Goal: Task Accomplishment & Management: Manage account settings

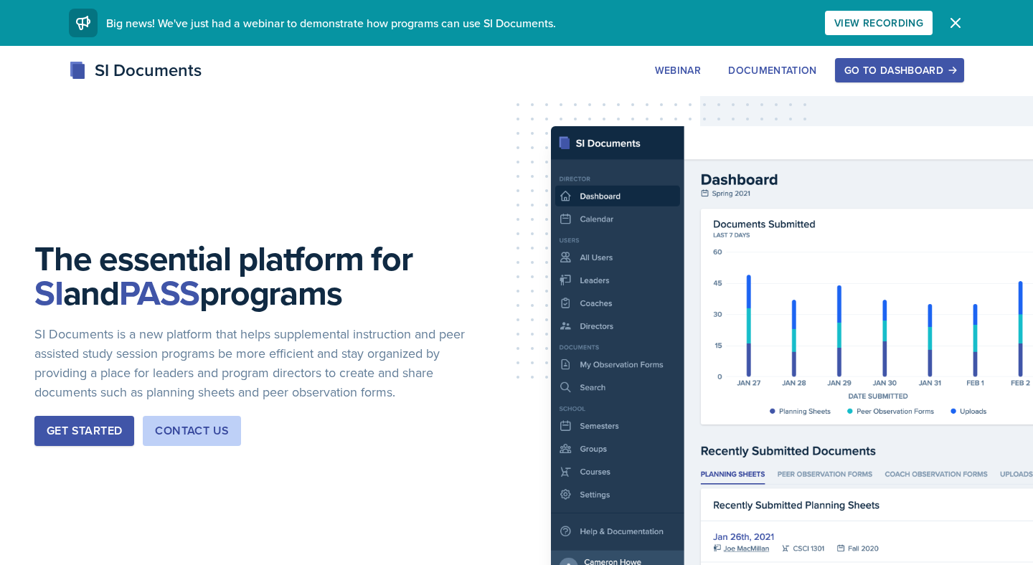
click at [887, 76] on div "Go to Dashboard" at bounding box center [900, 70] width 111 height 11
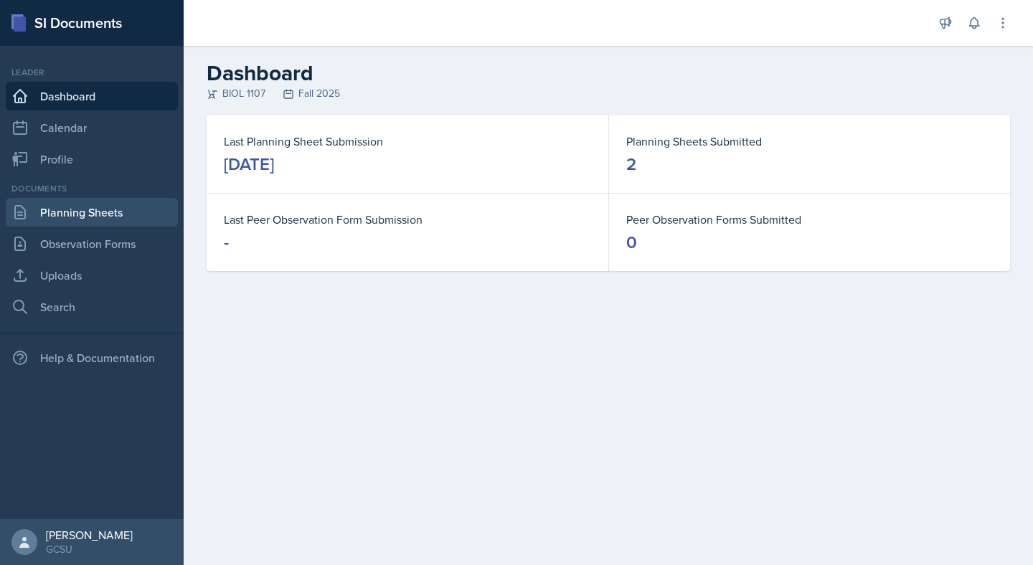
click at [91, 208] on link "Planning Sheets" at bounding box center [92, 212] width 172 height 29
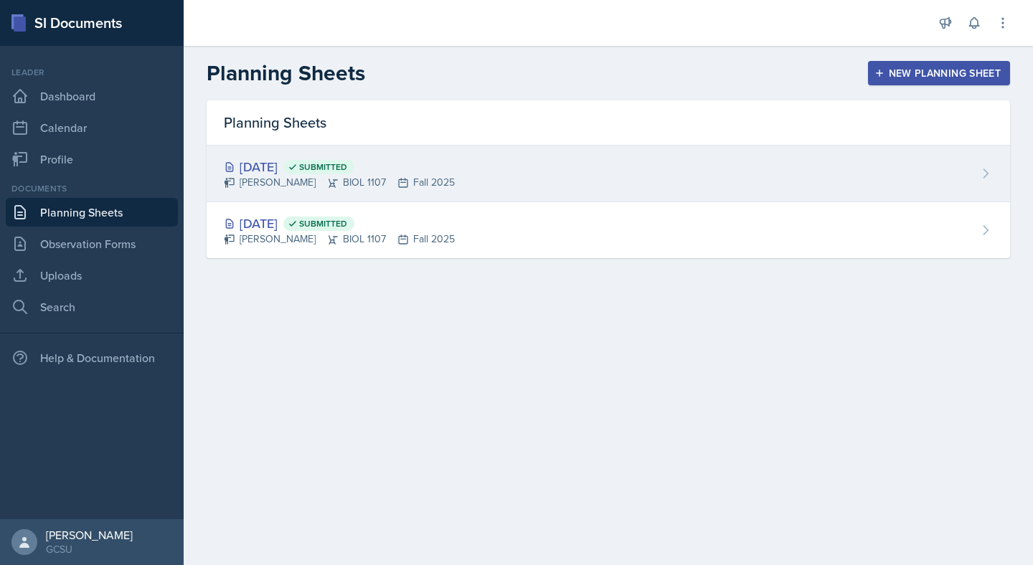
click at [348, 184] on div "[PERSON_NAME] BIOL 1107 Fall 2025" at bounding box center [339, 182] width 231 height 15
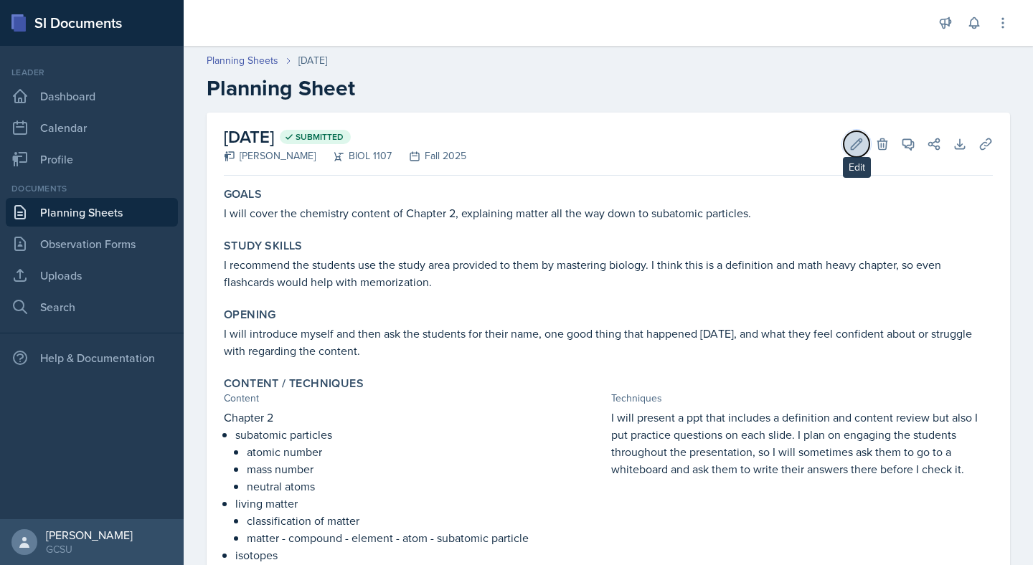
click at [862, 149] on icon at bounding box center [857, 144] width 14 height 14
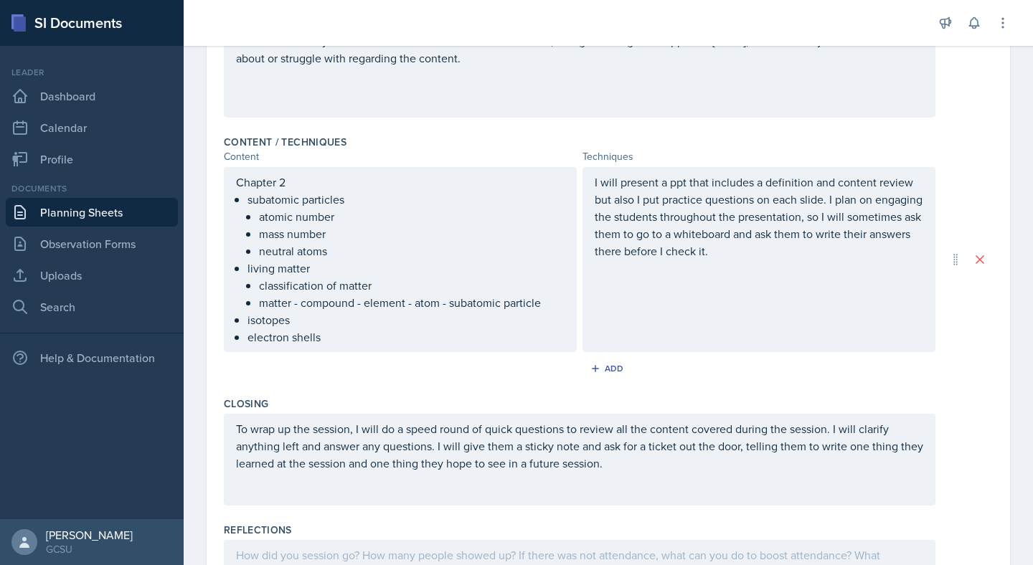
scroll to position [502, 0]
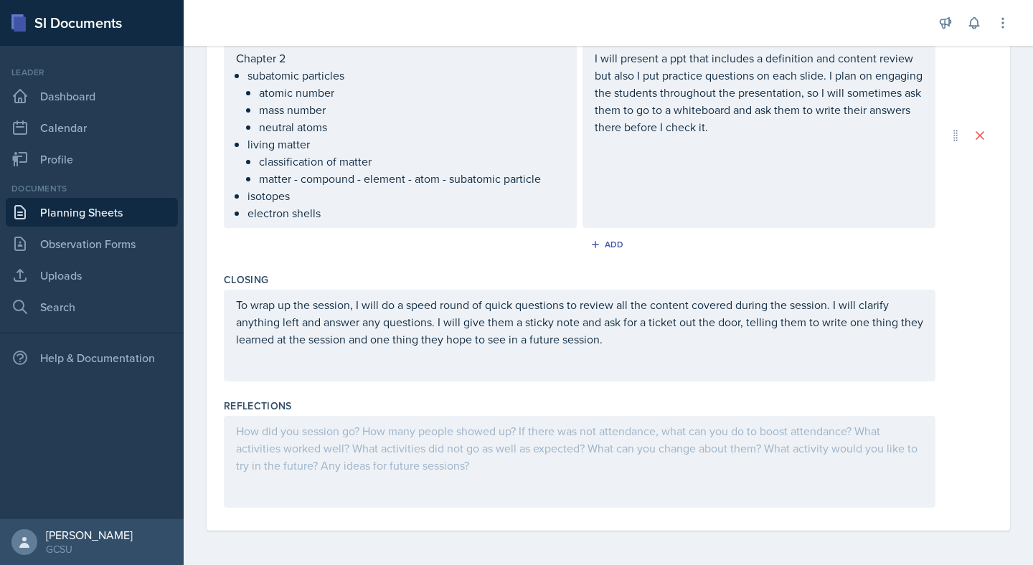
click at [494, 441] on div at bounding box center [580, 462] width 712 height 92
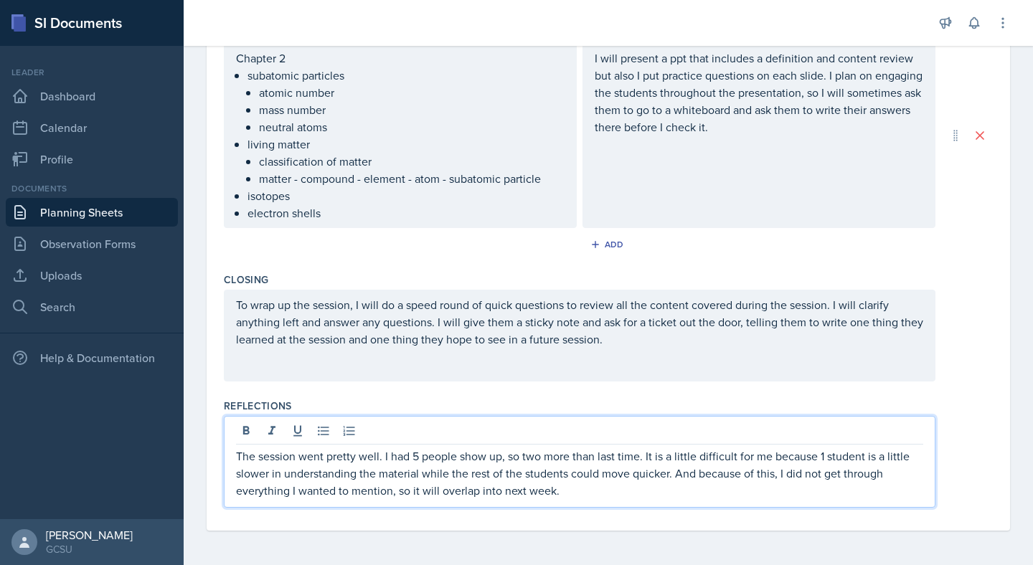
click at [993, 394] on div "Date [DATE] [DATE] 27 28 29 30 31 1 2 3 4 5 6 7 8 9 10 11 12 13 14 15 16 17 18 …" at bounding box center [609, 71] width 804 height 920
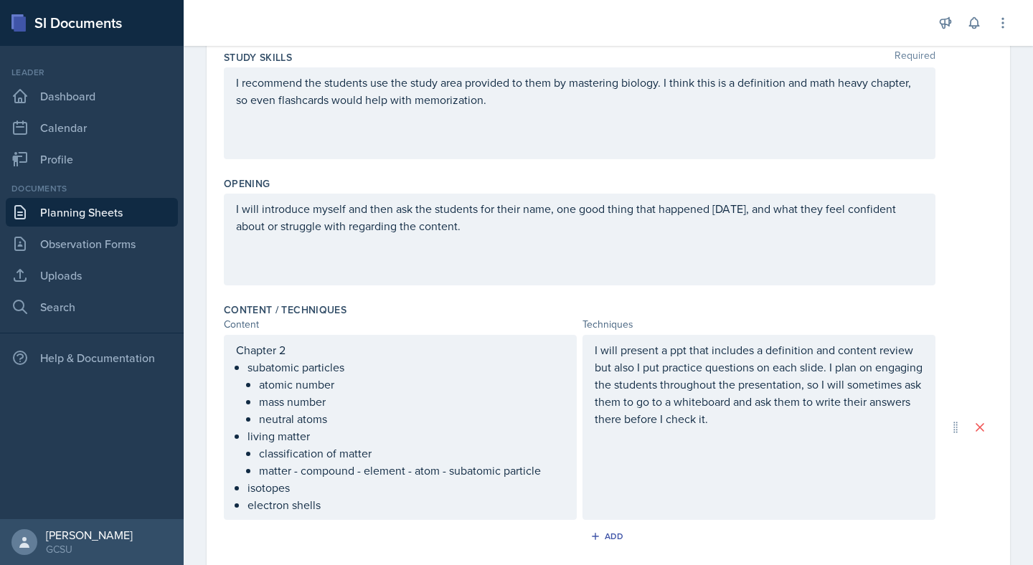
scroll to position [0, 0]
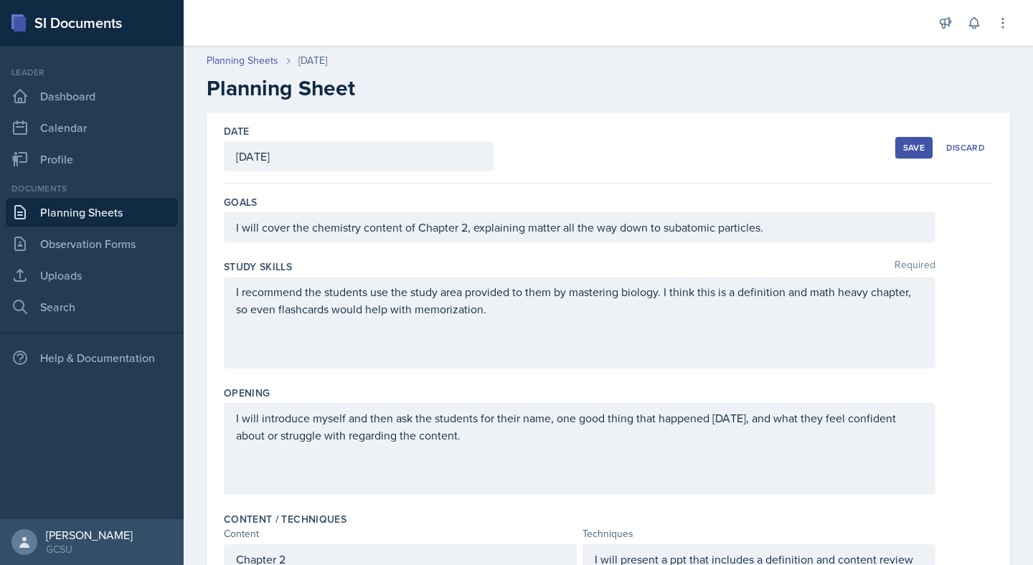
click at [906, 154] on button "Save" at bounding box center [914, 148] width 37 height 22
